Goal: Information Seeking & Learning: Learn about a topic

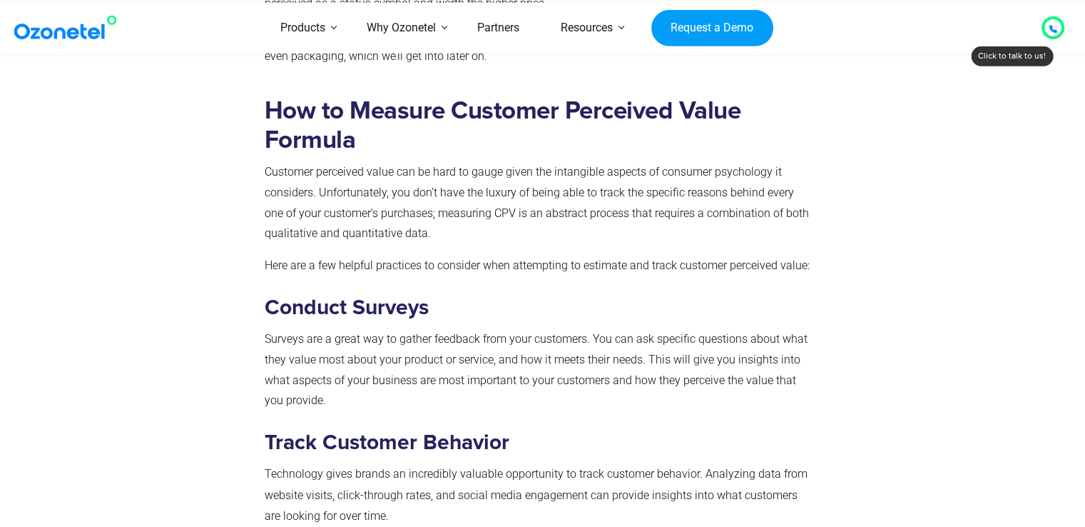
click at [800, 175] on p "Customer perceived value can be hard to gauge given the intangible aspects of c…" at bounding box center [540, 203] width 551 height 82
click at [665, 263] on span "Here are a few helpful practices to consider when attempting to estimate and tr…" at bounding box center [537, 265] width 545 height 14
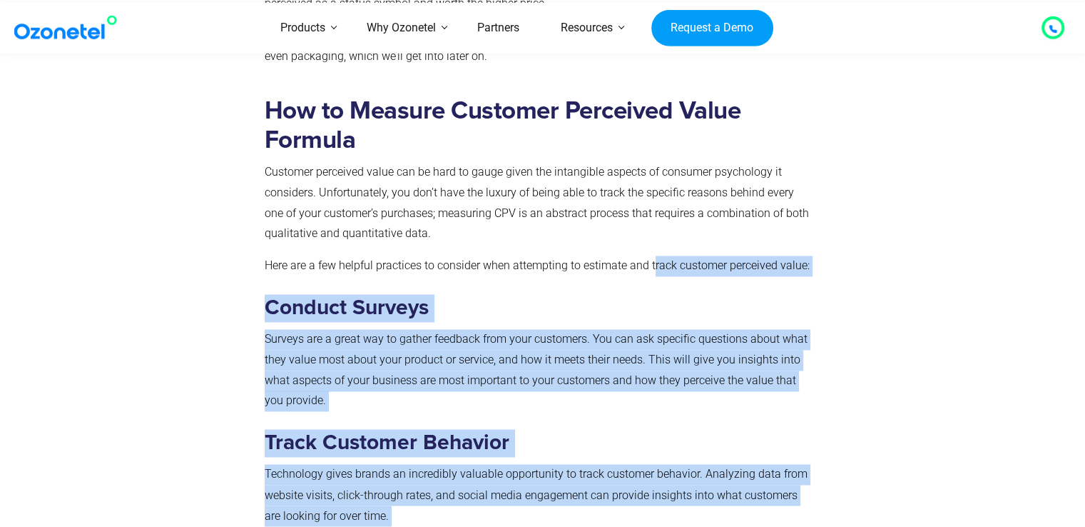
drag, startPoint x: 653, startPoint y: 269, endPoint x: 825, endPoint y: 268, distance: 172.0
click at [825, 268] on div "How to Measure Customer Perceived Value Formula Customer perceived value can be…" at bounding box center [542, 440] width 913 height 708
click at [869, 292] on div at bounding box center [902, 440] width 161 height 708
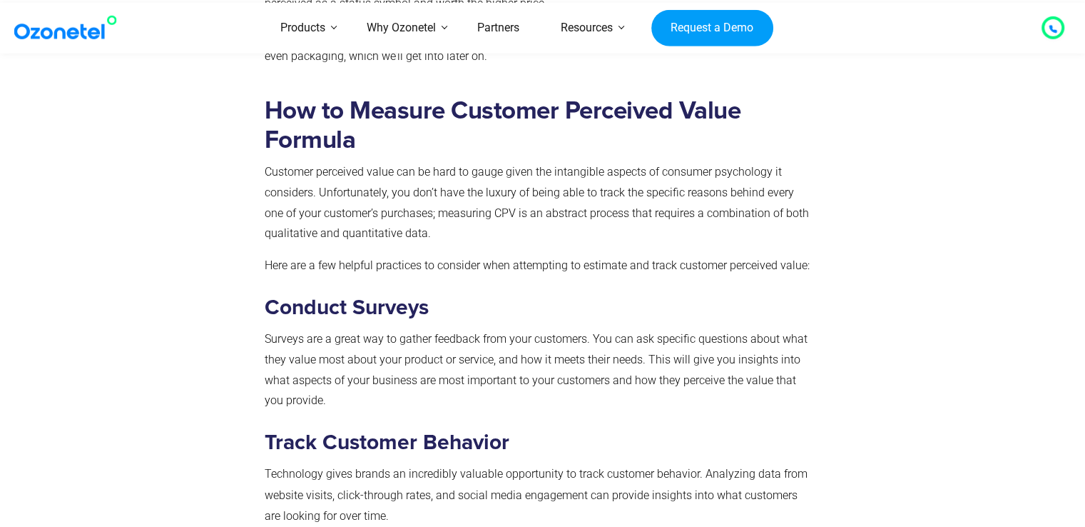
click at [818, 294] on div "How to Measure Customer Perceived Value Formula Customer perceived value can be…" at bounding box center [540, 440] width 565 height 708
drag, startPoint x: 583, startPoint y: 263, endPoint x: 812, endPoint y: 263, distance: 229.0
click at [812, 263] on p "Here are a few helpful practices to consider when attempting to estimate and tr…" at bounding box center [540, 265] width 551 height 21
click at [852, 340] on div at bounding box center [902, 440] width 161 height 708
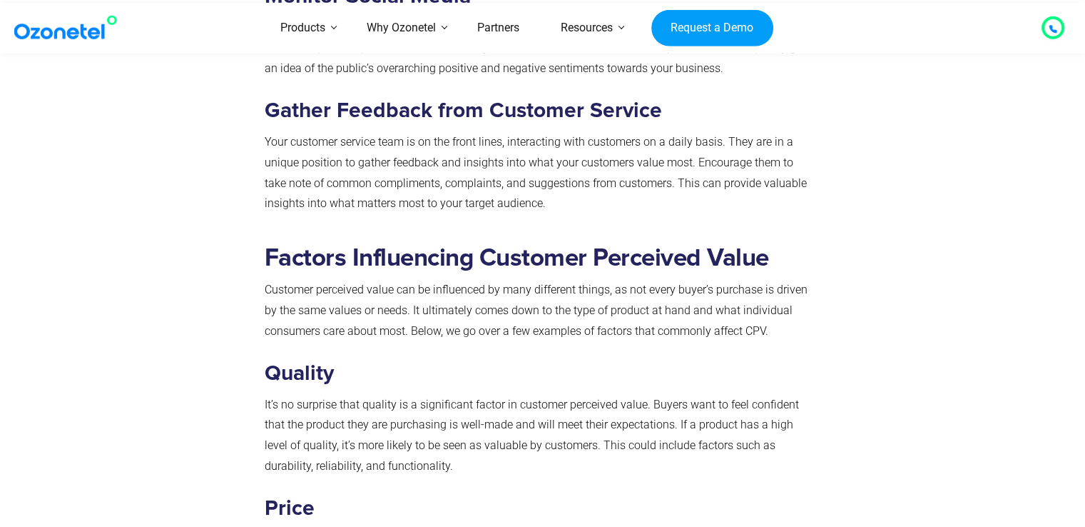
scroll to position [2793, 0]
